Goal: Task Accomplishment & Management: Use online tool/utility

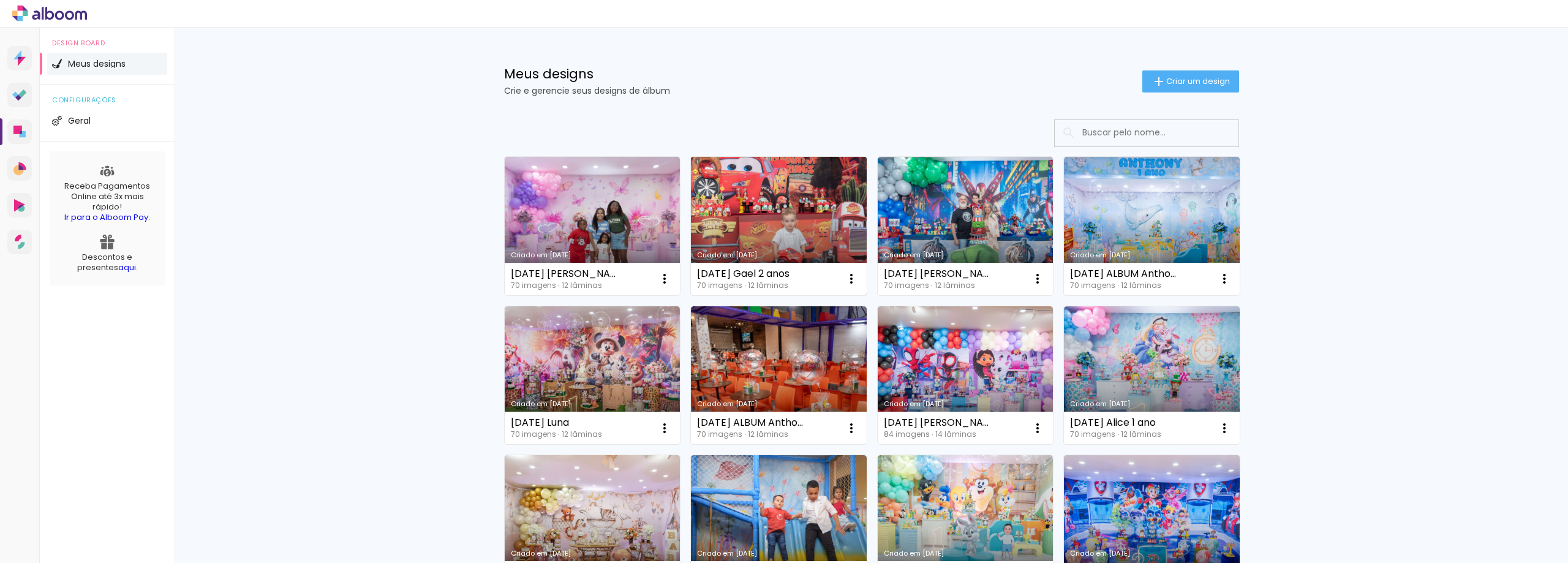
click at [787, 262] on link "Criado em [DATE]" at bounding box center [778, 226] width 176 height 139
